Goal: Task Accomplishment & Management: Manage account settings

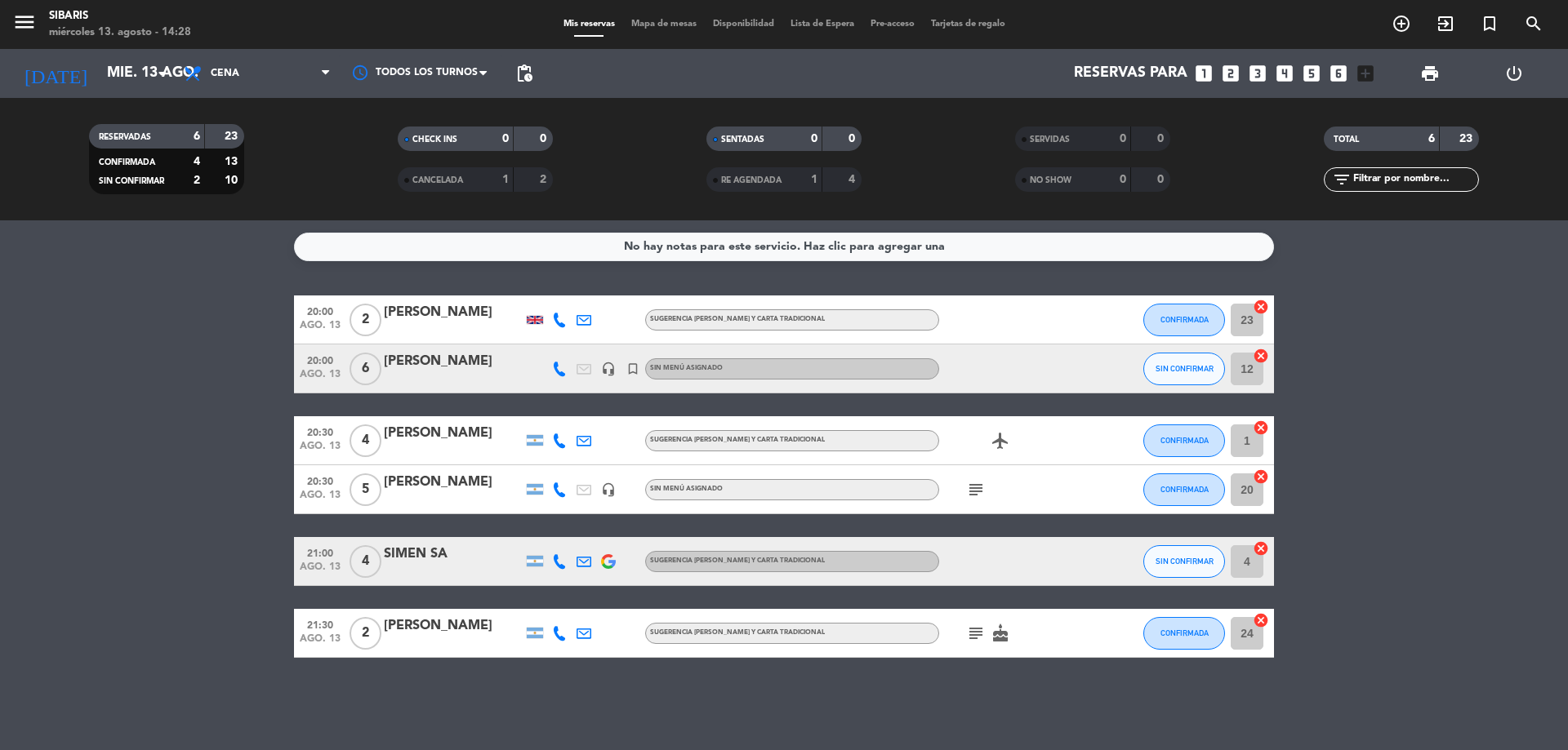
click at [607, 369] on icon "headset_mic" at bounding box center [608, 369] width 14 height 14
click at [642, 369] on div "turned_in_not" at bounding box center [633, 368] width 24 height 48
click at [627, 369] on icon "turned_in_not" at bounding box center [633, 369] width 14 height 14
click at [613, 487] on icon "headset_mic" at bounding box center [608, 490] width 14 height 14
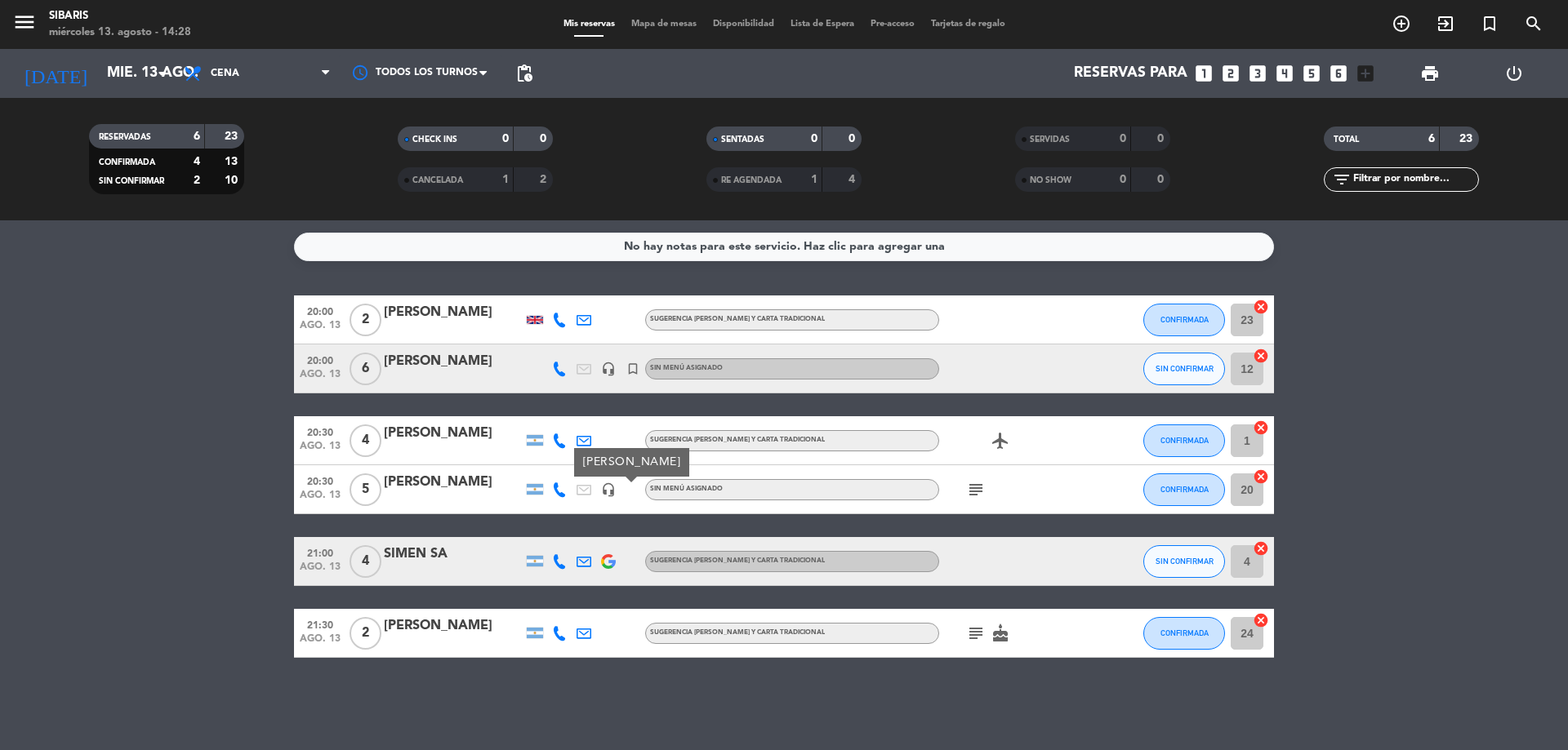
click at [613, 487] on icon "headset_mic" at bounding box center [608, 490] width 14 height 14
click at [417, 360] on div "[PERSON_NAME]" at bounding box center [454, 361] width 139 height 21
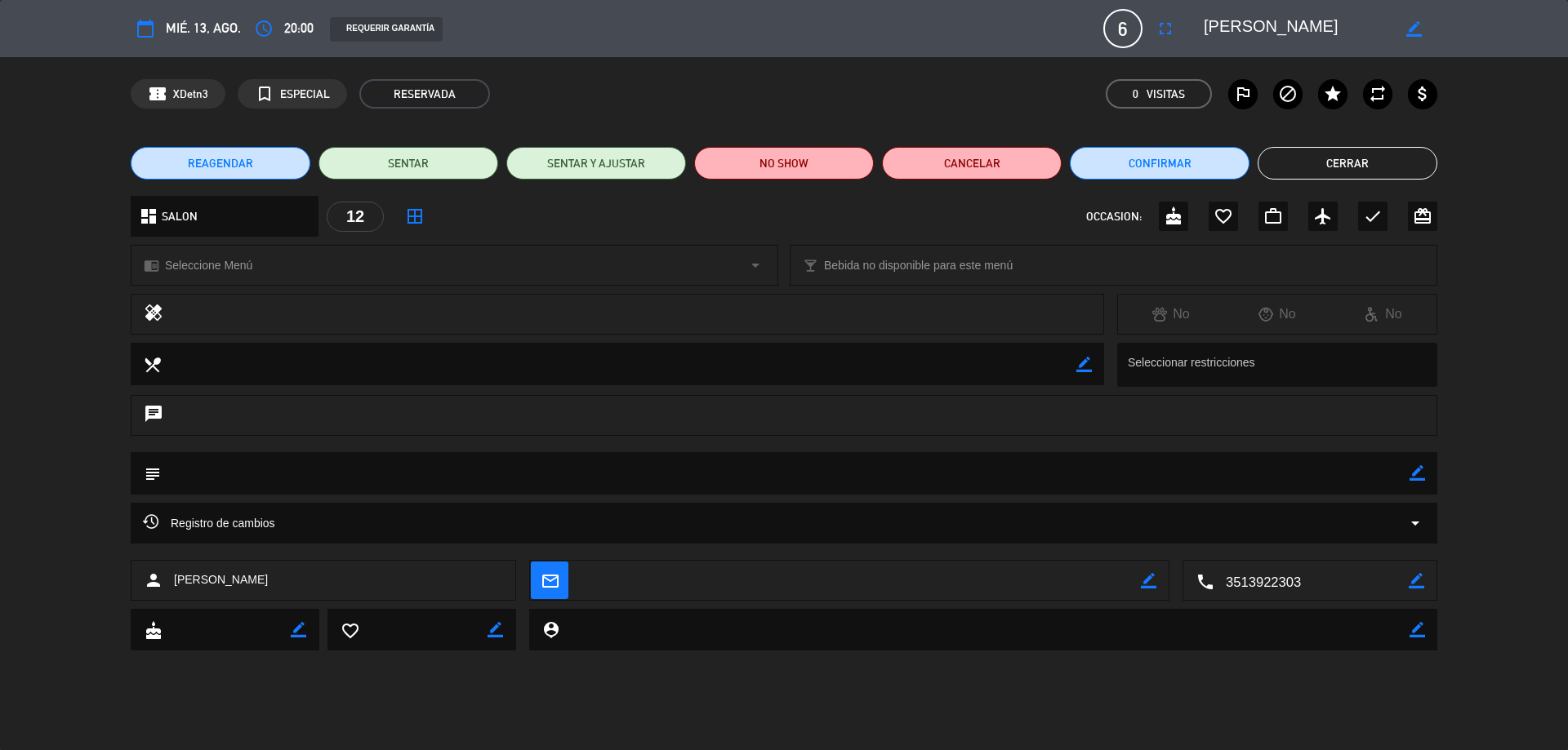
click at [657, 268] on div "chrome_reader_mode Seleccione Menú arrow_drop_down" at bounding box center [454, 265] width 646 height 39
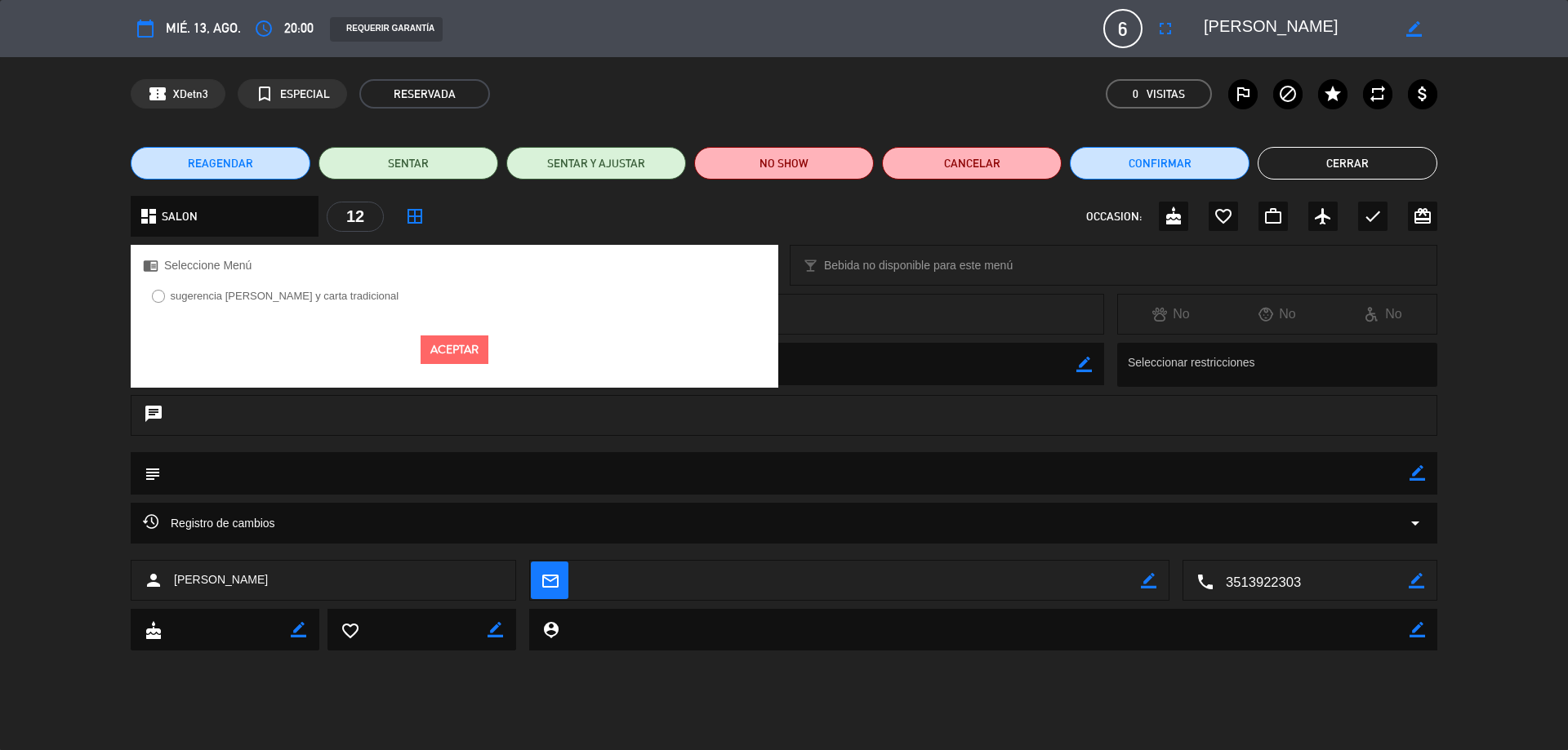
click at [465, 346] on button "Aceptar" at bounding box center [454, 350] width 68 height 29
click at [148, 325] on div "Aceptar" at bounding box center [455, 350] width 647 height 53
click at [75, 322] on div "healing No No No" at bounding box center [784, 318] width 1568 height 49
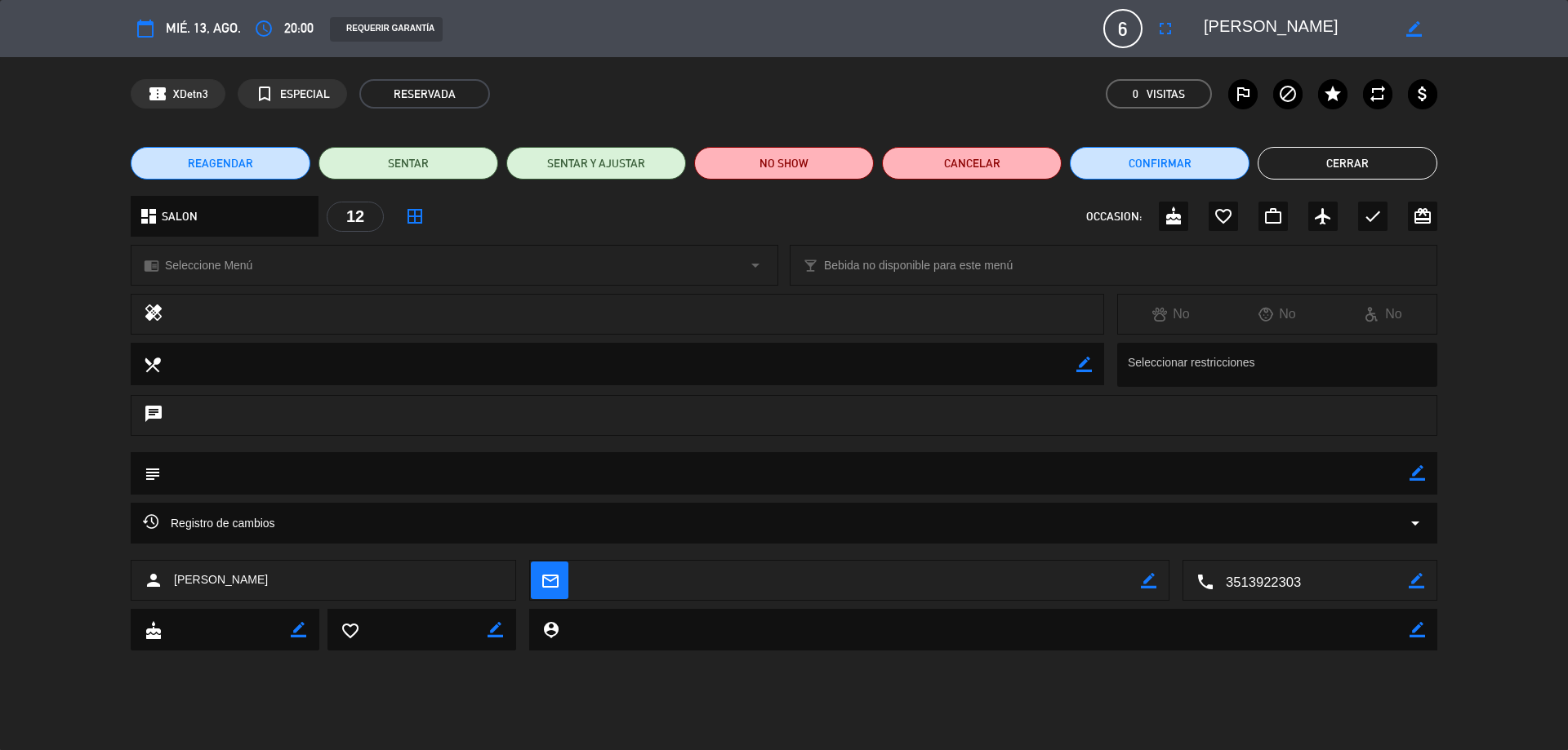
click at [366, 471] on textarea at bounding box center [784, 473] width 1248 height 42
click at [1418, 480] on icon "border_color" at bounding box center [1416, 473] width 15 height 15
click at [340, 475] on textarea at bounding box center [784, 473] width 1248 height 42
click at [230, 468] on textarea at bounding box center [784, 473] width 1248 height 42
type textarea "+ 1 bebe"
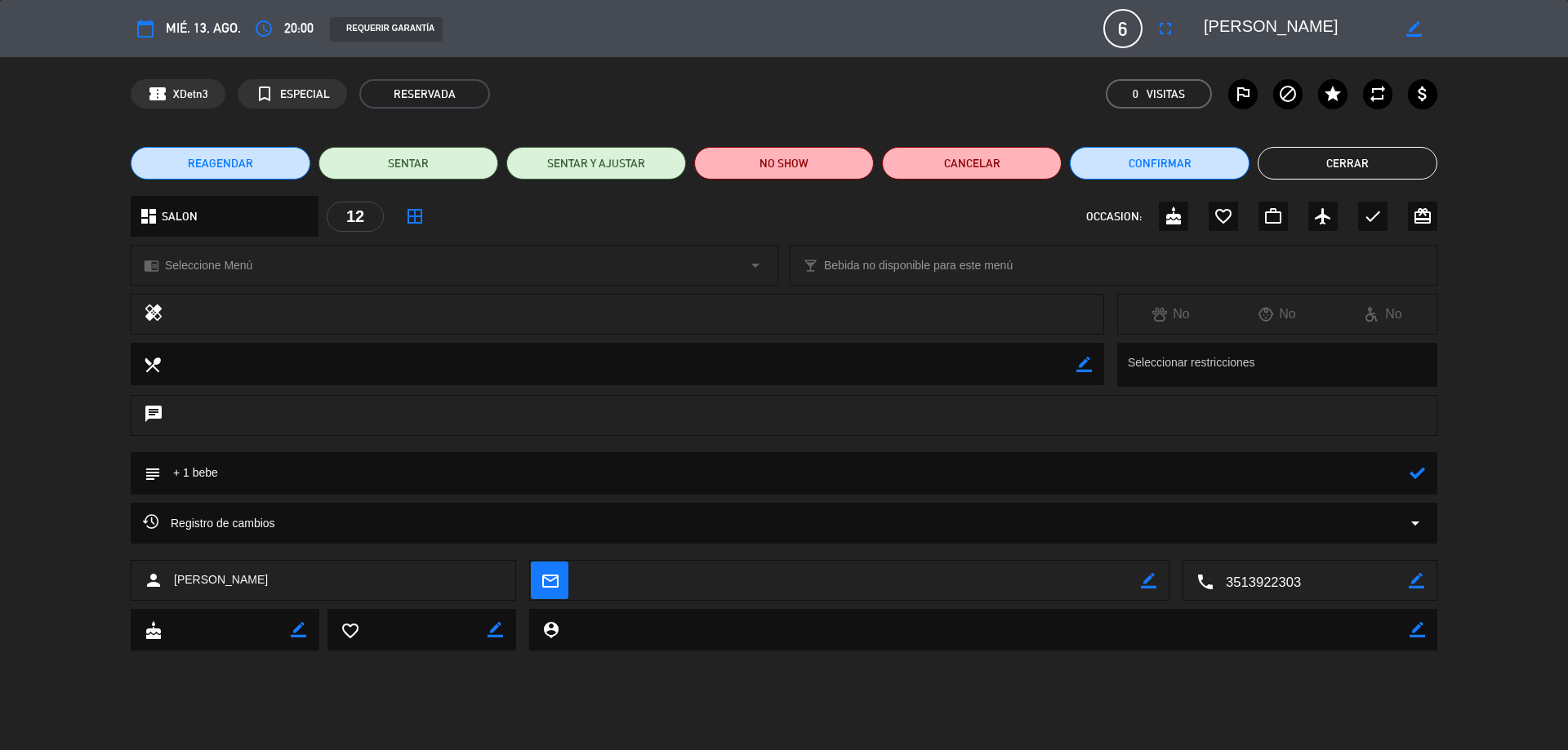
click at [1511, 502] on div "subject" at bounding box center [784, 478] width 1568 height 51
click at [1413, 24] on icon "border_color" at bounding box center [1413, 28] width 15 height 15
drag, startPoint x: 1529, startPoint y: 602, endPoint x: 1451, endPoint y: 461, distance: 161.1
click at [155, 32] on icon "calendar_today" at bounding box center [146, 29] width 20 height 20
click at [1306, 164] on button "Cerrar" at bounding box center [1347, 164] width 180 height 33
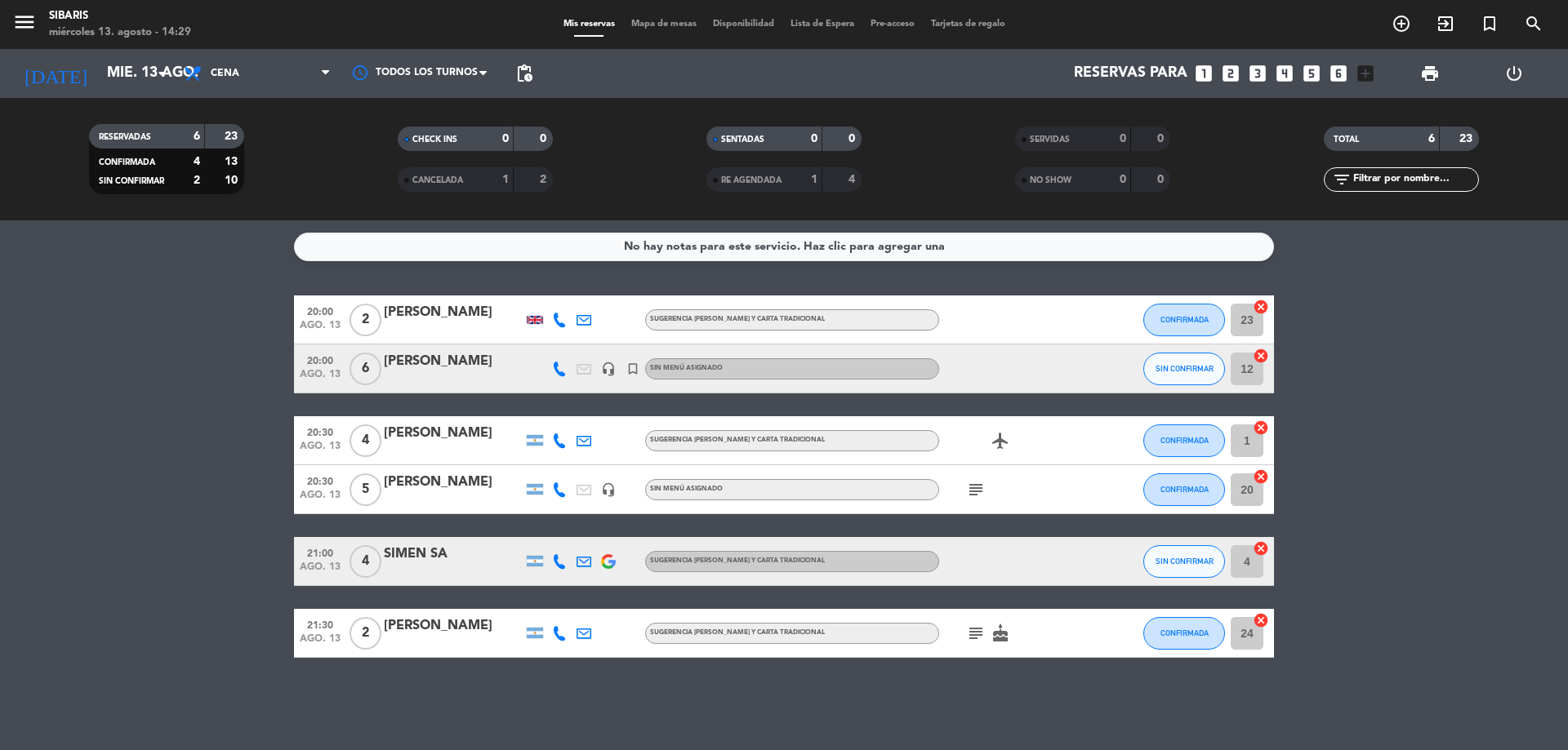
click at [639, 373] on icon "turned_in_not" at bounding box center [633, 369] width 14 height 14
click at [615, 373] on div "headset_mic" at bounding box center [608, 368] width 24 height 48
click at [612, 372] on icon "headset_mic" at bounding box center [608, 369] width 14 height 14
click at [586, 371] on icon at bounding box center [584, 369] width 14 height 14
click at [583, 371] on icon at bounding box center [584, 369] width 14 height 14
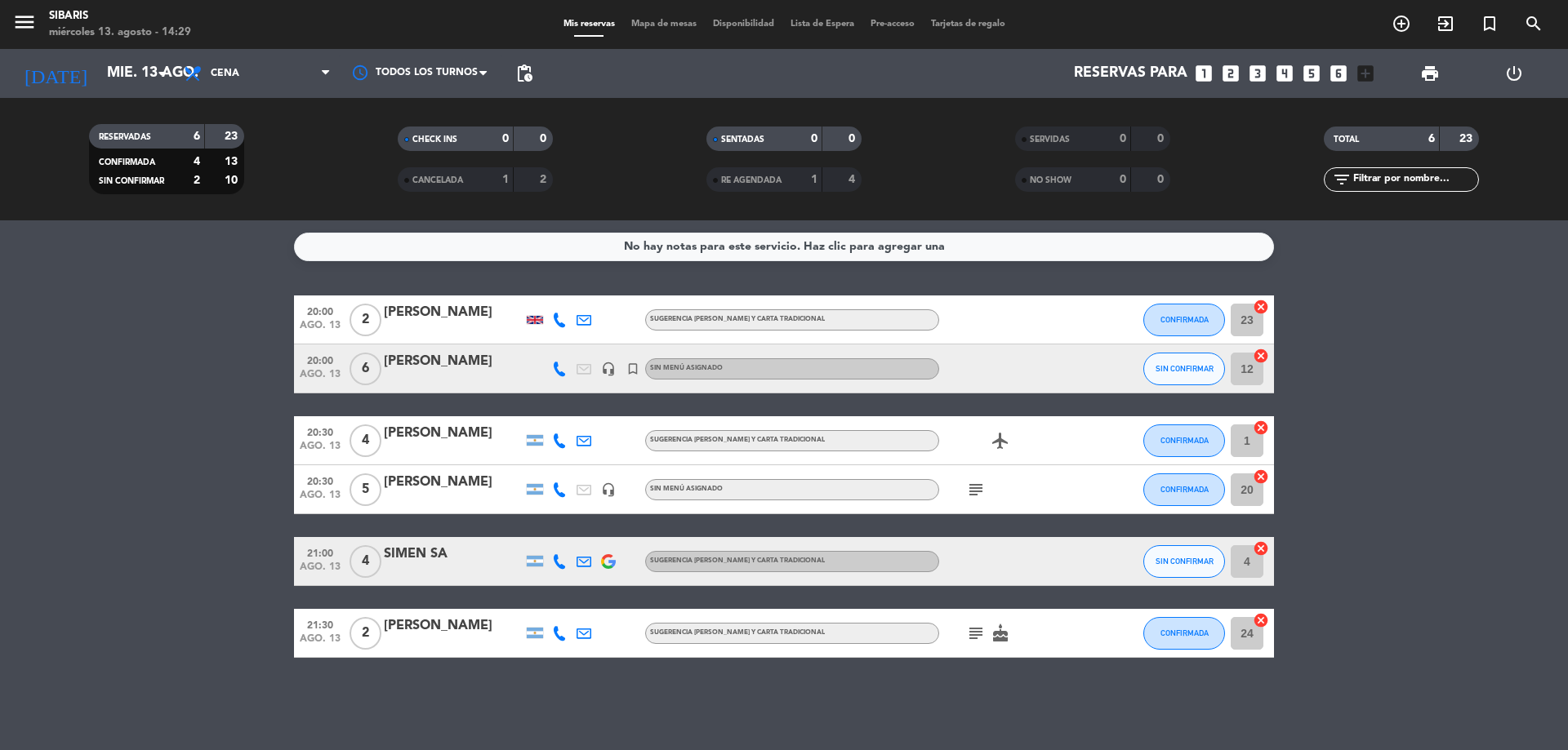
click at [433, 356] on div "[PERSON_NAME]" at bounding box center [454, 361] width 139 height 21
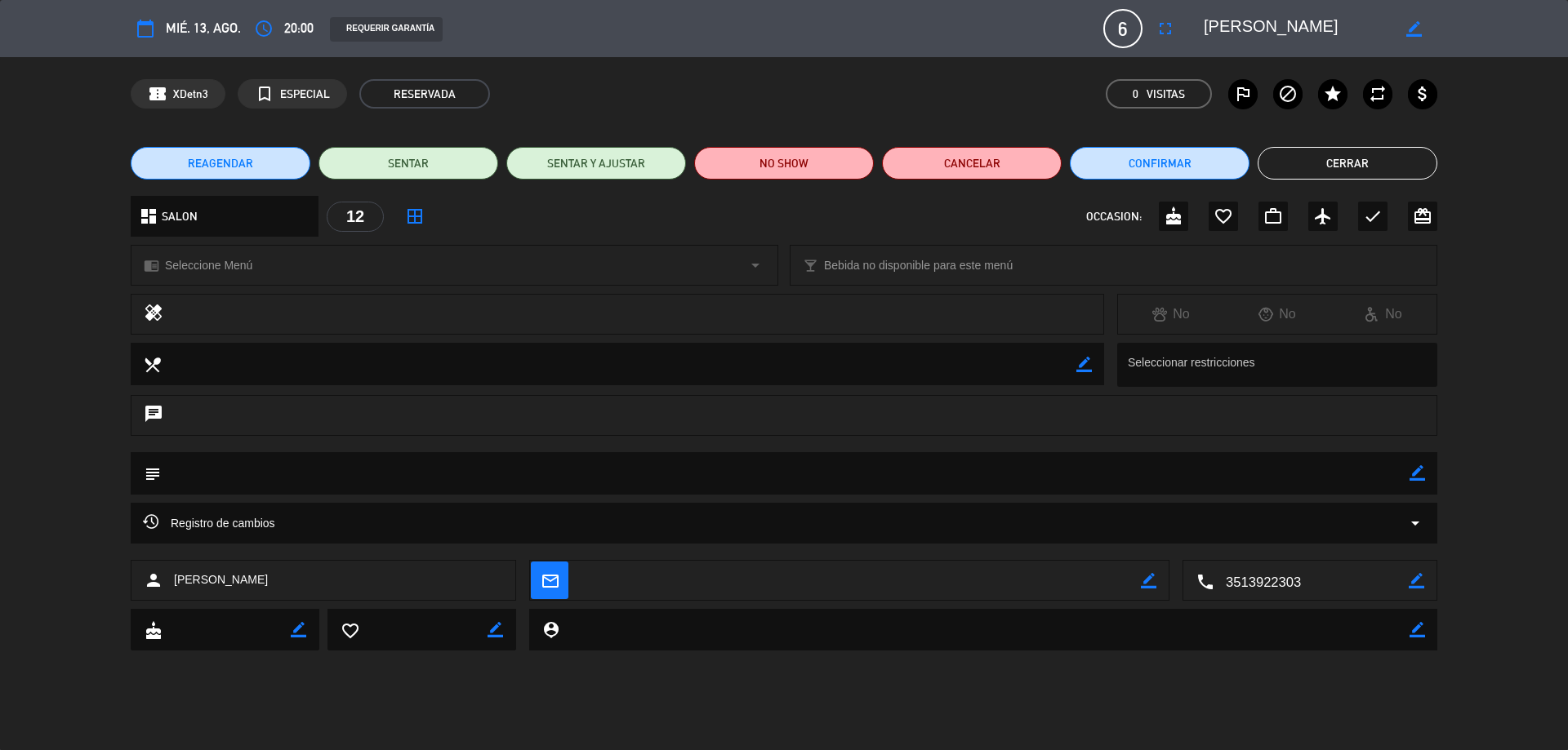
click at [1374, 154] on button "Cerrar" at bounding box center [1347, 164] width 180 height 33
